Goal: Task Accomplishment & Management: Use online tool/utility

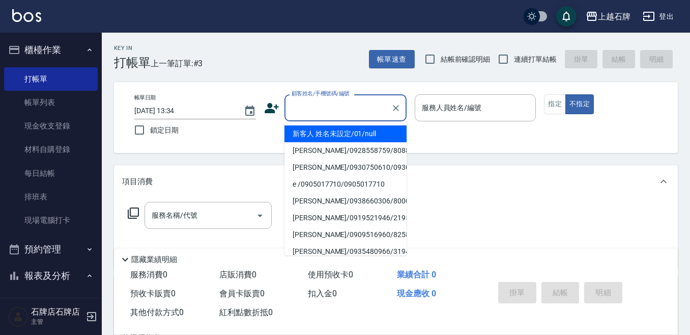
click at [359, 112] on input "顧客姓名/手機號碼/編號" at bounding box center [338, 108] width 98 height 18
click at [351, 133] on li "新客人 姓名未設定/01/null" at bounding box center [346, 133] width 122 height 17
type input "新客人 姓名未設定/01/null"
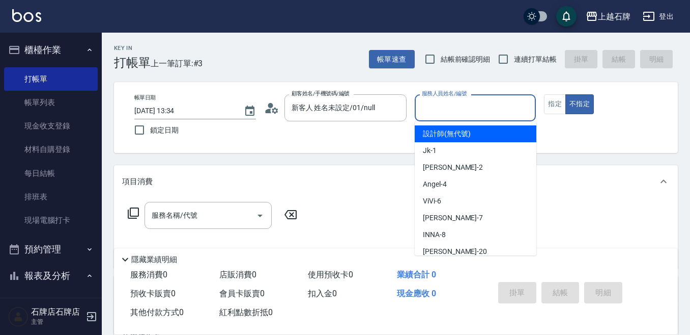
click at [464, 105] on input "服務人員姓名/編號" at bounding box center [476, 108] width 113 height 18
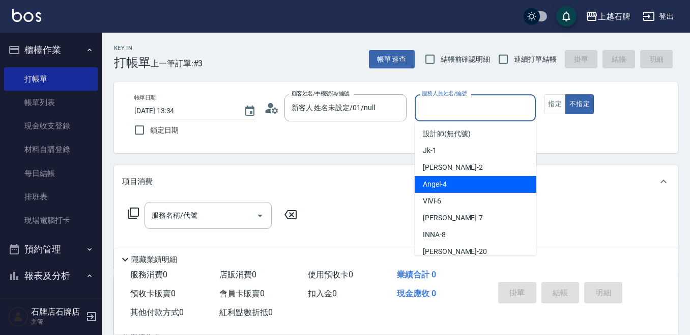
drag, startPoint x: 458, startPoint y: 183, endPoint x: 108, endPoint y: 184, distance: 349.3
click at [449, 183] on div "[PERSON_NAME] -4" at bounding box center [476, 184] width 122 height 17
type input "[PERSON_NAME]-4"
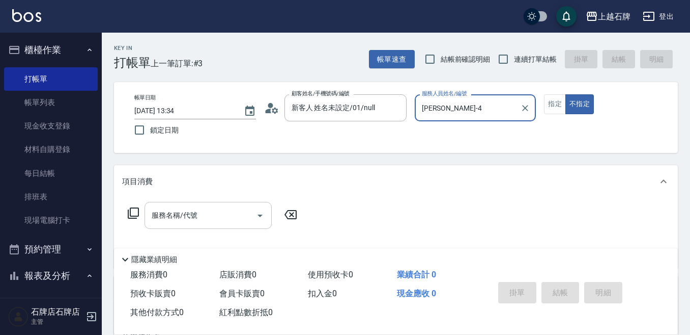
drag, startPoint x: 235, startPoint y: 215, endPoint x: 235, endPoint y: 209, distance: 6.1
click at [235, 209] on input "服務名稱/代號" at bounding box center [200, 215] width 103 height 18
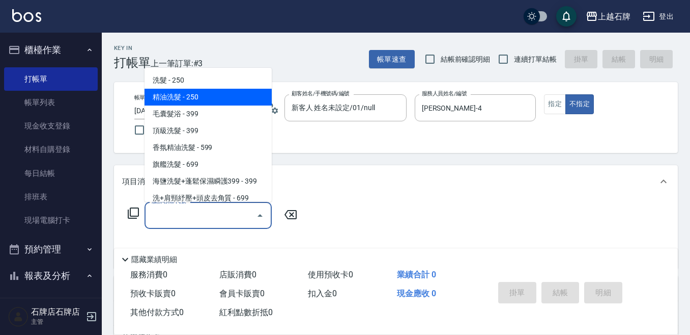
drag, startPoint x: 226, startPoint y: 97, endPoint x: 256, endPoint y: 170, distance: 78.8
click at [228, 97] on span "精油洗髮 - 250" at bounding box center [208, 97] width 127 height 17
type input "精油洗髮(102)"
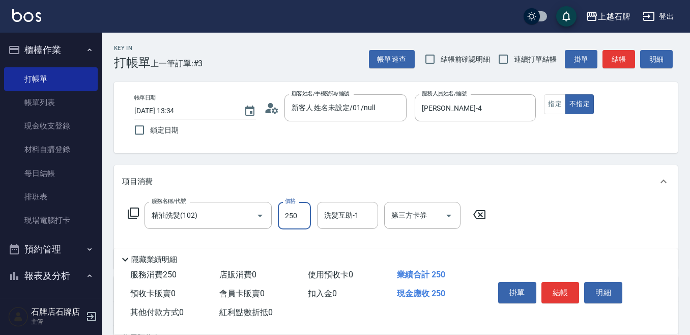
click at [295, 212] on input "250" at bounding box center [294, 215] width 33 height 27
type input "300"
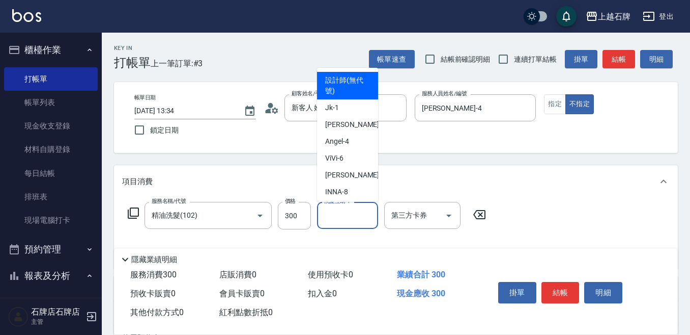
click at [354, 216] on input "洗髮互助-1" at bounding box center [348, 215] width 52 height 18
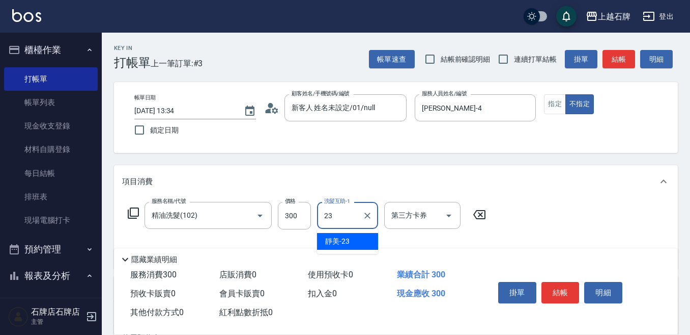
click at [352, 242] on div "靜美 -23" at bounding box center [347, 241] width 61 height 17
type input "靜美-23"
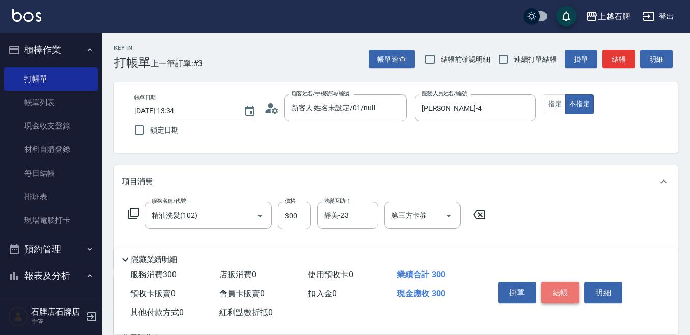
click at [562, 286] on button "結帳" at bounding box center [561, 292] width 38 height 21
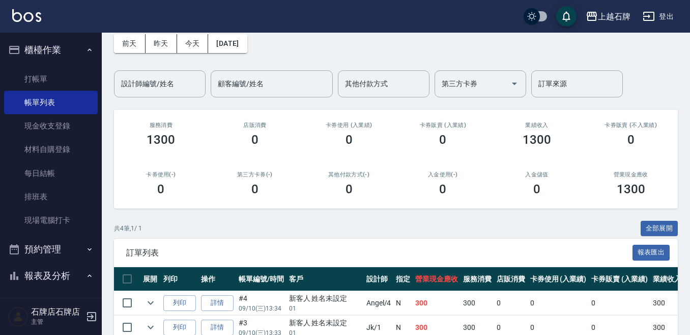
scroll to position [102, 0]
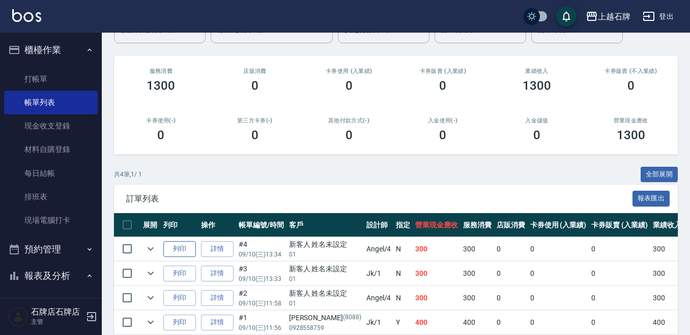
click at [181, 248] on button "列印" at bounding box center [179, 249] width 33 height 16
click at [47, 84] on link "打帳單" at bounding box center [51, 78] width 94 height 23
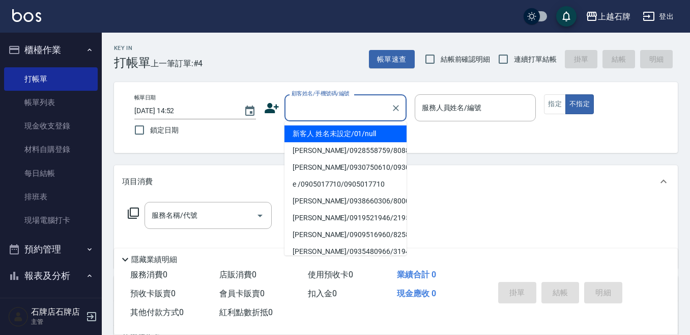
click at [317, 111] on input "顧客姓名/手機號碼/編號" at bounding box center [338, 108] width 98 height 18
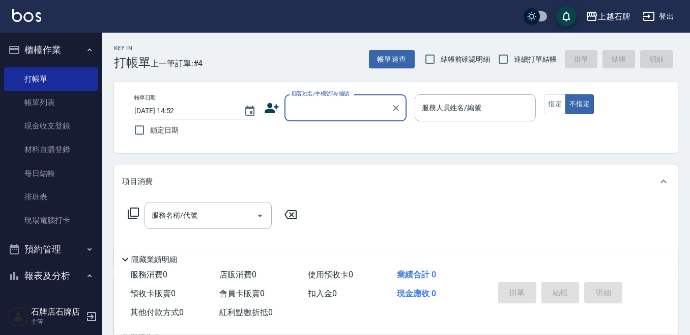
click at [331, 106] on input "顧客姓名/手機號碼/編號" at bounding box center [338, 108] width 98 height 18
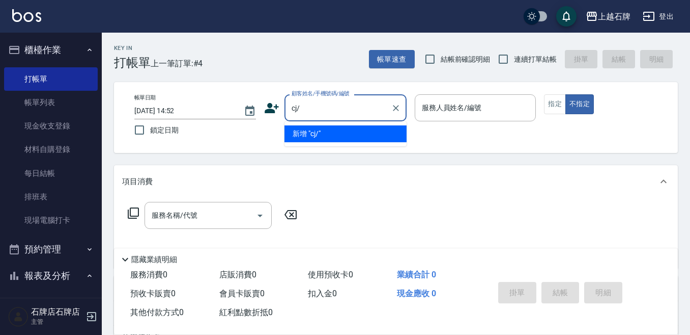
type input "cj/6"
click at [395, 108] on icon "Clear" at bounding box center [396, 108] width 10 height 10
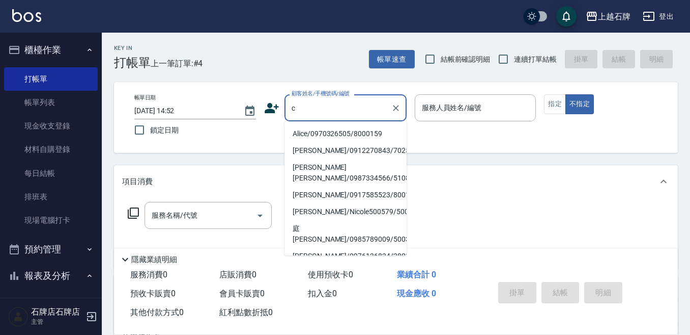
type input "Alice/0970326505/8000159"
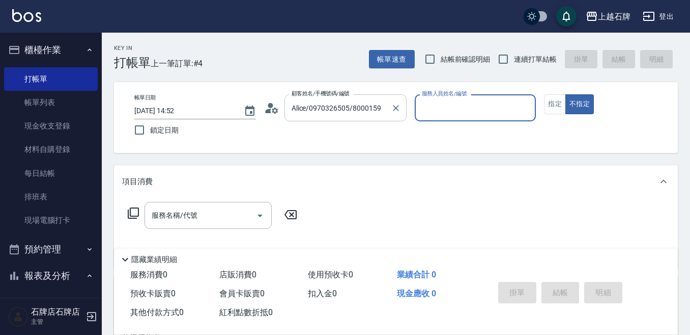
type input "INNA-8"
click at [397, 107] on icon "Clear" at bounding box center [396, 108] width 6 height 6
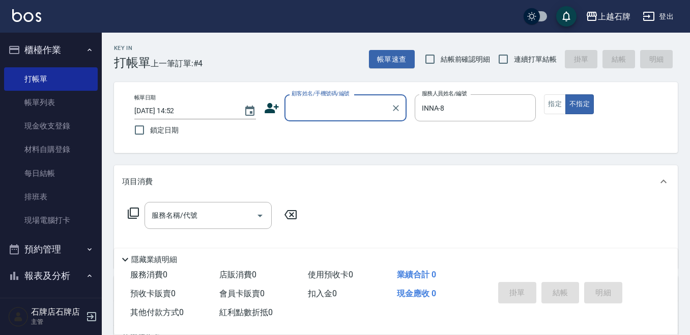
type input "c"
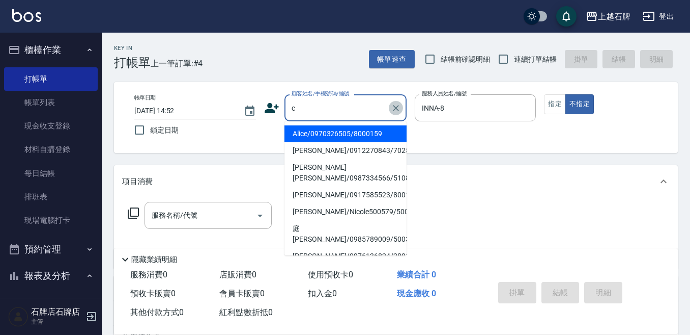
click at [393, 106] on icon "Clear" at bounding box center [396, 108] width 10 height 10
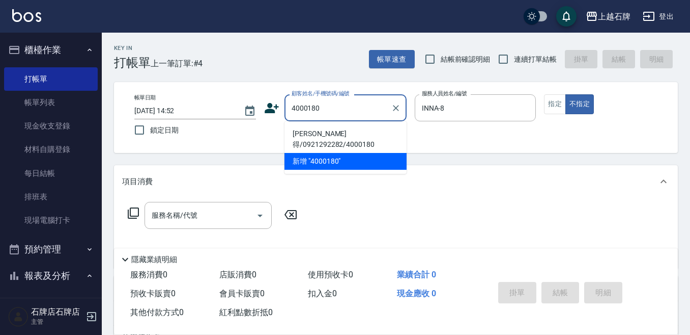
click at [362, 139] on li "[PERSON_NAME]得/0921292282/4000180" at bounding box center [346, 138] width 122 height 27
type input "[PERSON_NAME]得/0921292282/4000180"
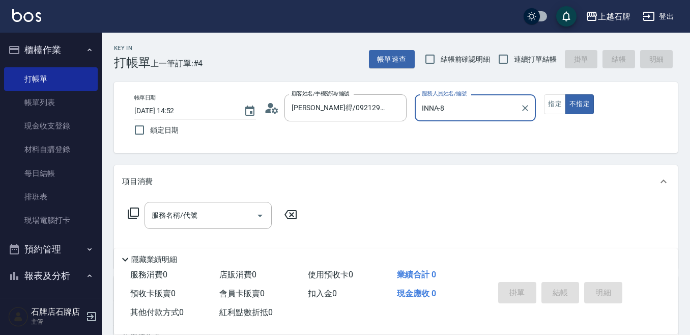
click at [502, 113] on input "INNA-8" at bounding box center [468, 108] width 97 height 18
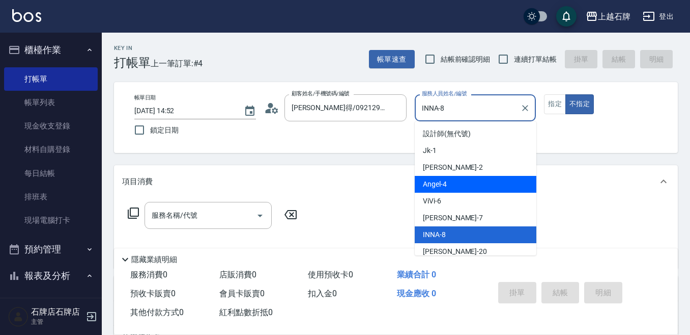
click at [467, 182] on div "[PERSON_NAME] -4" at bounding box center [476, 184] width 122 height 17
type input "[PERSON_NAME]-4"
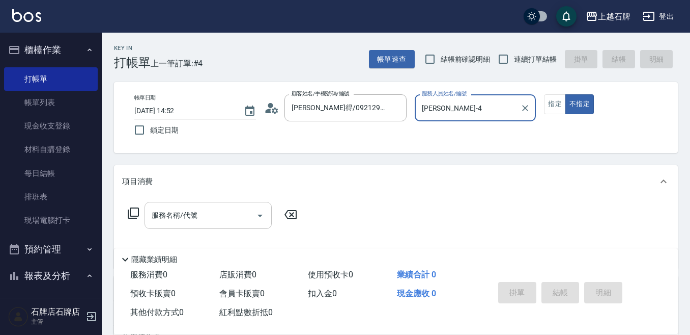
click at [240, 218] on input "服務名稱/代號" at bounding box center [200, 215] width 103 height 18
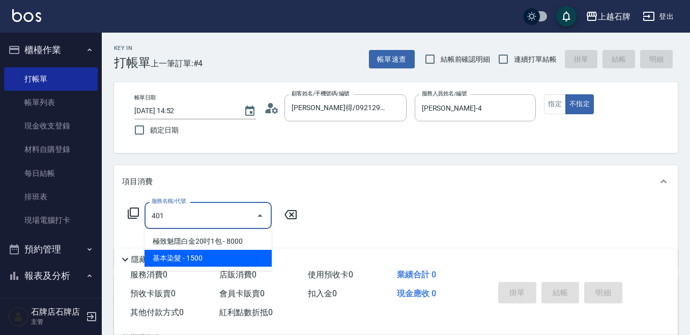
click at [236, 263] on span "基本染髮 - 1500" at bounding box center [208, 258] width 127 height 17
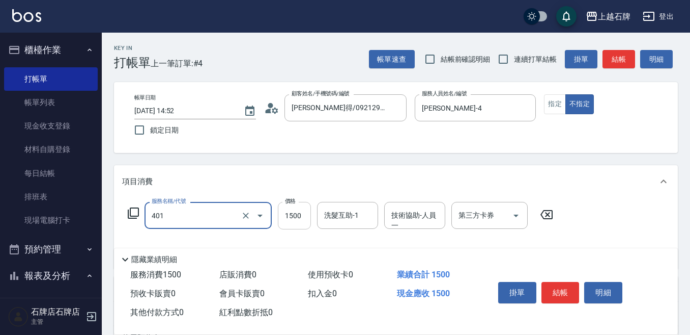
type input "基本染髮(401)"
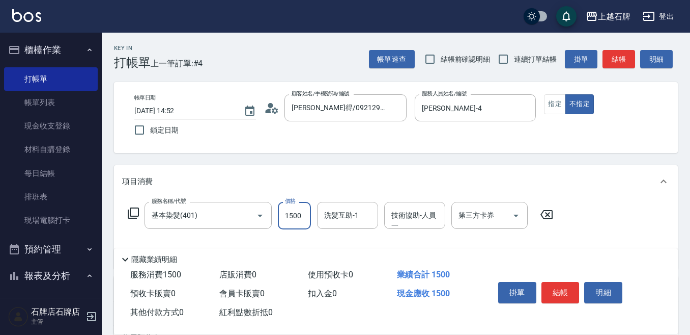
click at [288, 216] on input "1500" at bounding box center [294, 215] width 33 height 27
click at [299, 214] on input "2500" at bounding box center [294, 215] width 33 height 27
click at [300, 214] on input "2500" at bounding box center [294, 215] width 33 height 27
type input "2000"
click at [558, 103] on button "指定" at bounding box center [555, 104] width 22 height 20
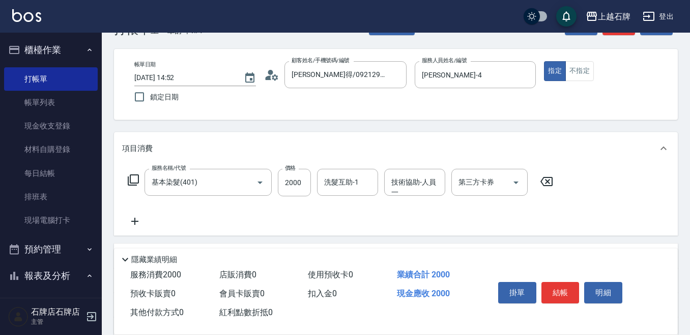
scroll to position [51, 0]
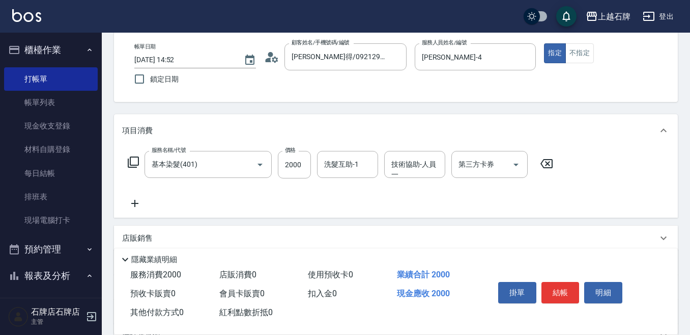
click at [136, 162] on icon at bounding box center [133, 162] width 12 height 12
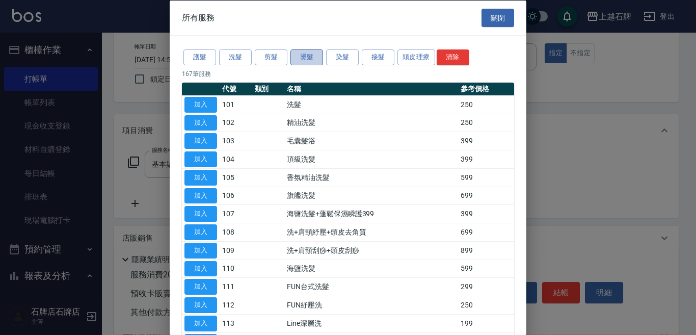
click at [305, 56] on button "燙髮" at bounding box center [306, 57] width 33 height 16
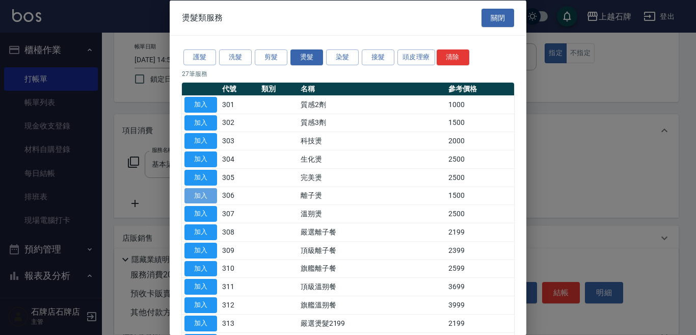
click at [197, 194] on button "加入" at bounding box center [200, 195] width 33 height 16
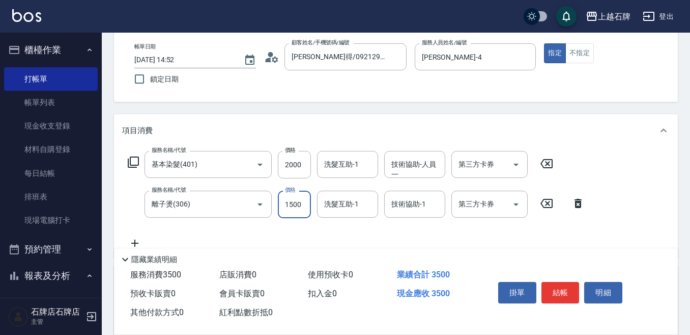
click at [299, 209] on input "1500" at bounding box center [294, 203] width 33 height 27
type input "1000"
click at [566, 287] on button "結帳" at bounding box center [561, 292] width 38 height 21
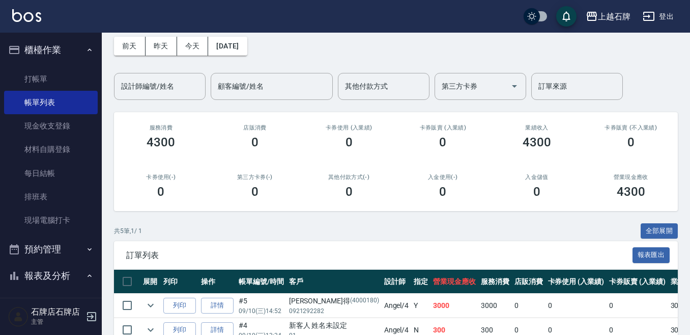
scroll to position [102, 0]
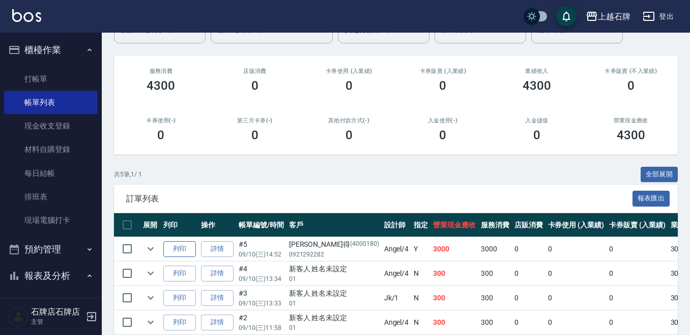
click at [181, 244] on button "列印" at bounding box center [179, 249] width 33 height 16
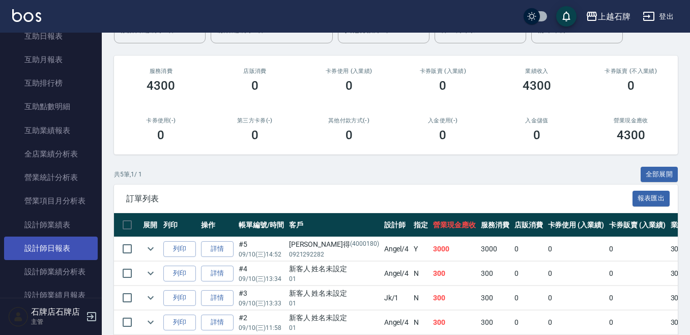
scroll to position [407, 0]
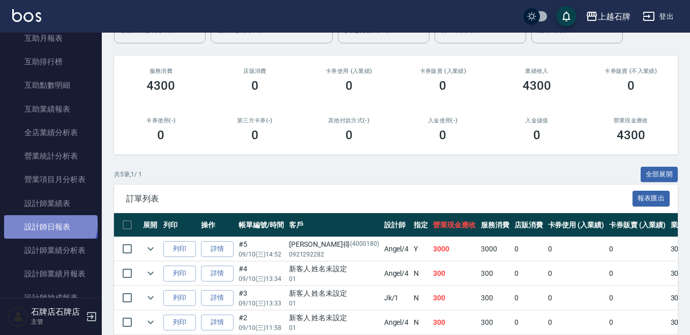
click at [51, 223] on link "設計師日報表" at bounding box center [51, 226] width 94 height 23
